Goal: Complete application form

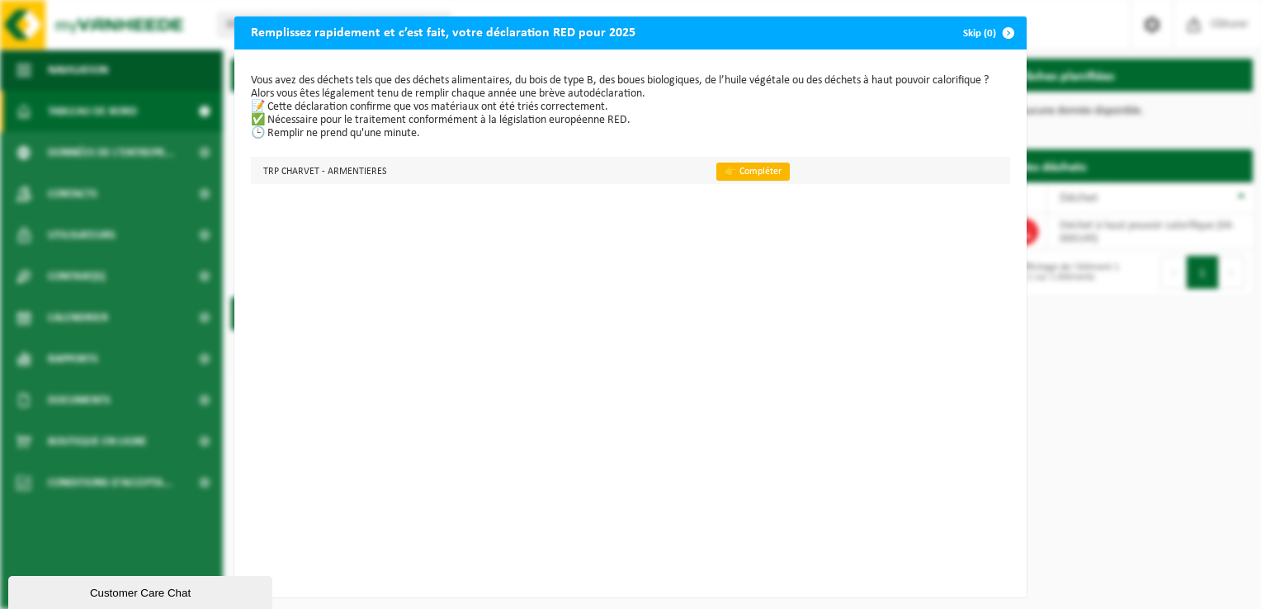
click at [741, 173] on link "👉 Compléter" at bounding box center [752, 172] width 73 height 18
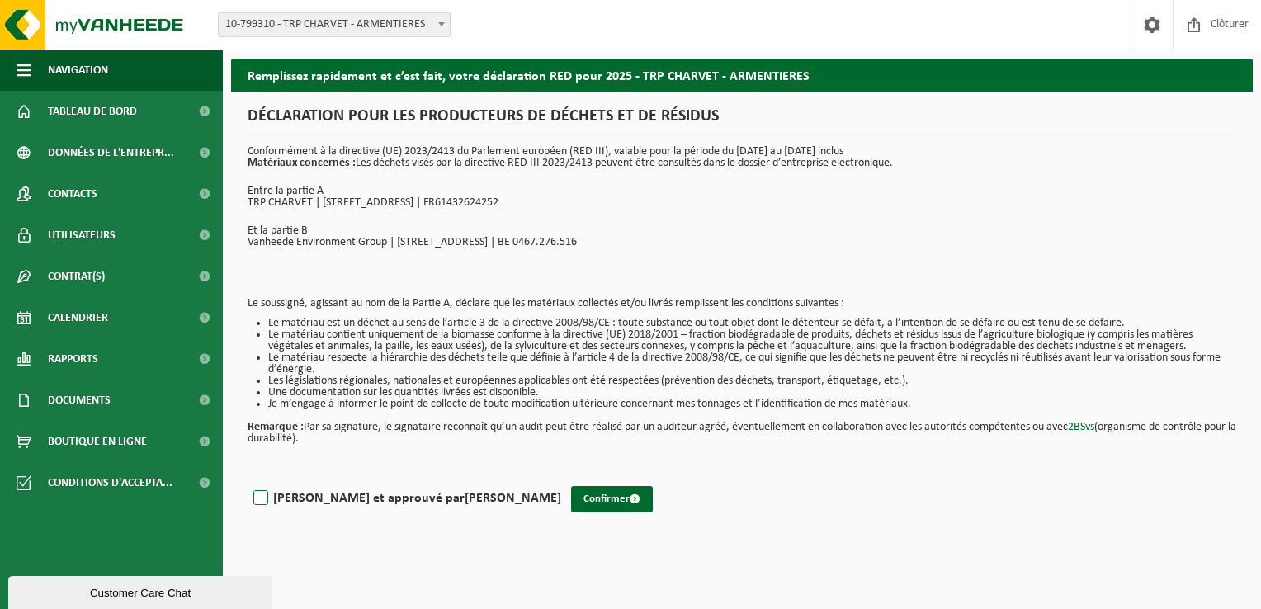
click at [267, 489] on label "[PERSON_NAME] et approuvé par [PERSON_NAME]" at bounding box center [405, 498] width 311 height 25
click at [561, 478] on input "[PERSON_NAME] et approuvé par [PERSON_NAME]" at bounding box center [561, 477] width 1 height 1
click at [261, 497] on label "[PERSON_NAME] et approuvé par [PERSON_NAME]" at bounding box center [405, 498] width 311 height 25
click at [561, 478] on input "[PERSON_NAME] et approuvé par [PERSON_NAME]" at bounding box center [561, 477] width 1 height 1
checkbox input "false"
